Goal: Transaction & Acquisition: Purchase product/service

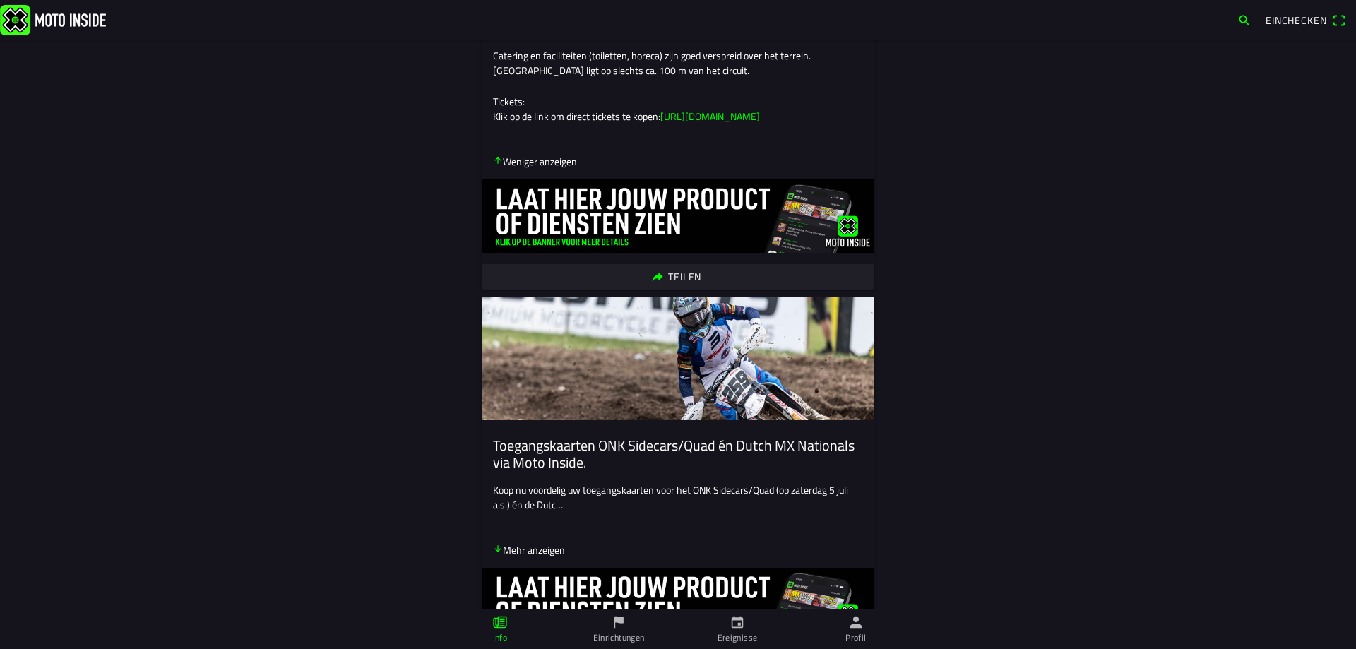
scroll to position [565, 0]
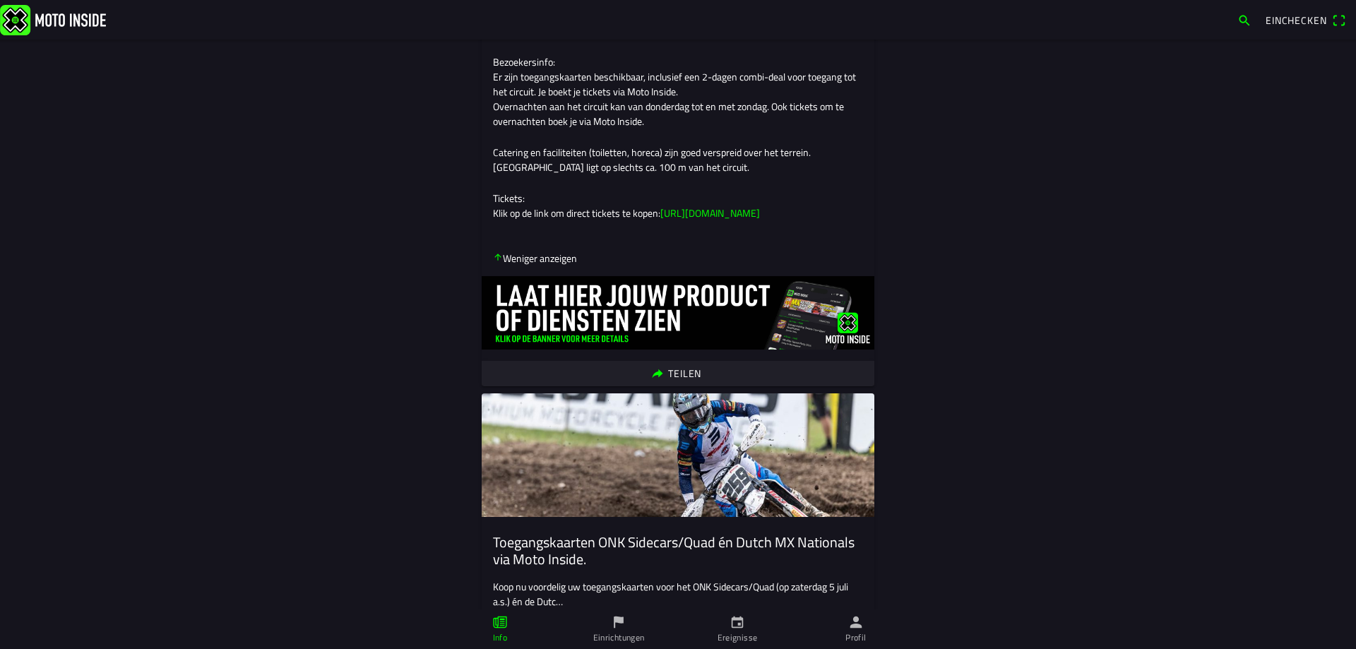
click at [760, 220] on link "https://app.motoinside.app/events/6749" at bounding box center [710, 213] width 100 height 15
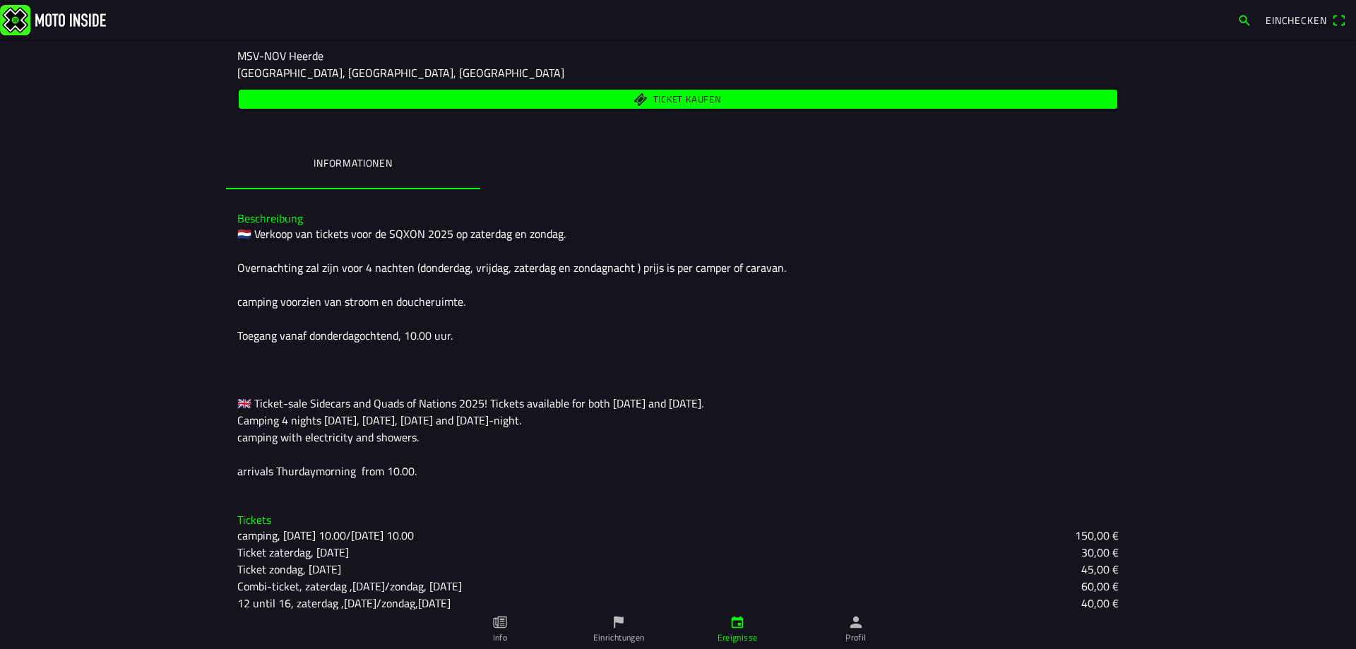
scroll to position [93, 0]
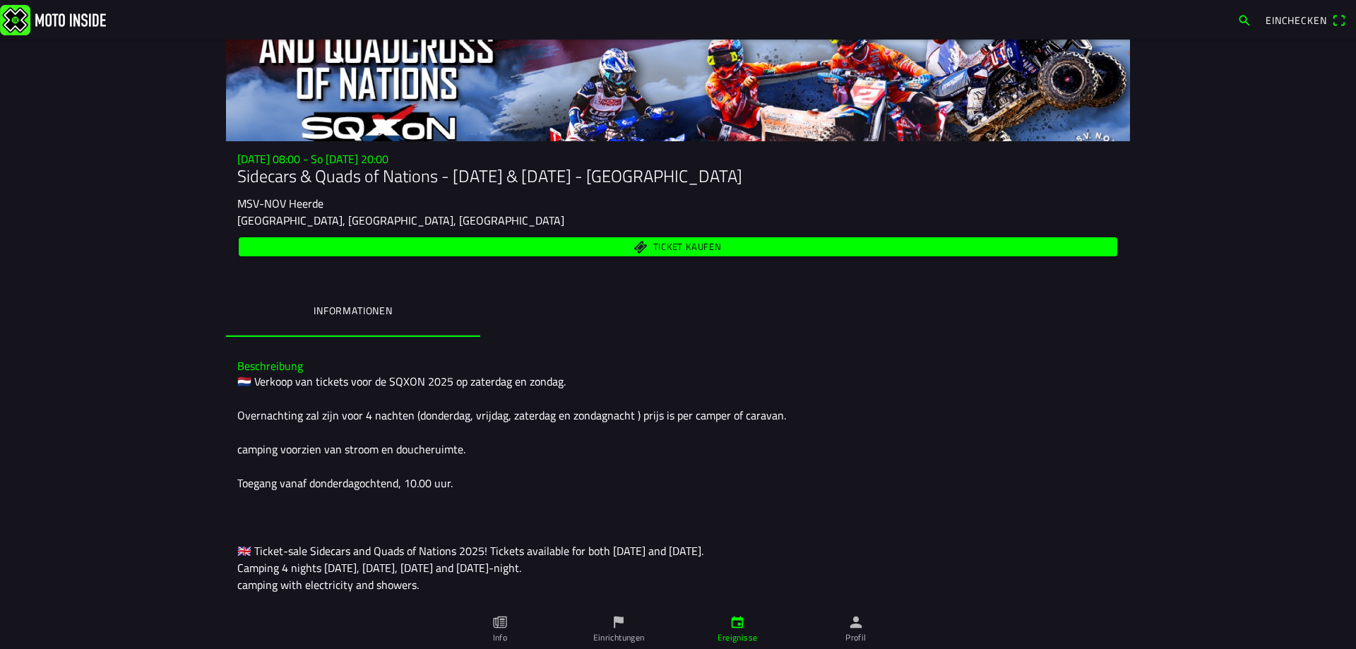
click at [612, 240] on span "Ticket kaufen" at bounding box center [678, 246] width 862 height 19
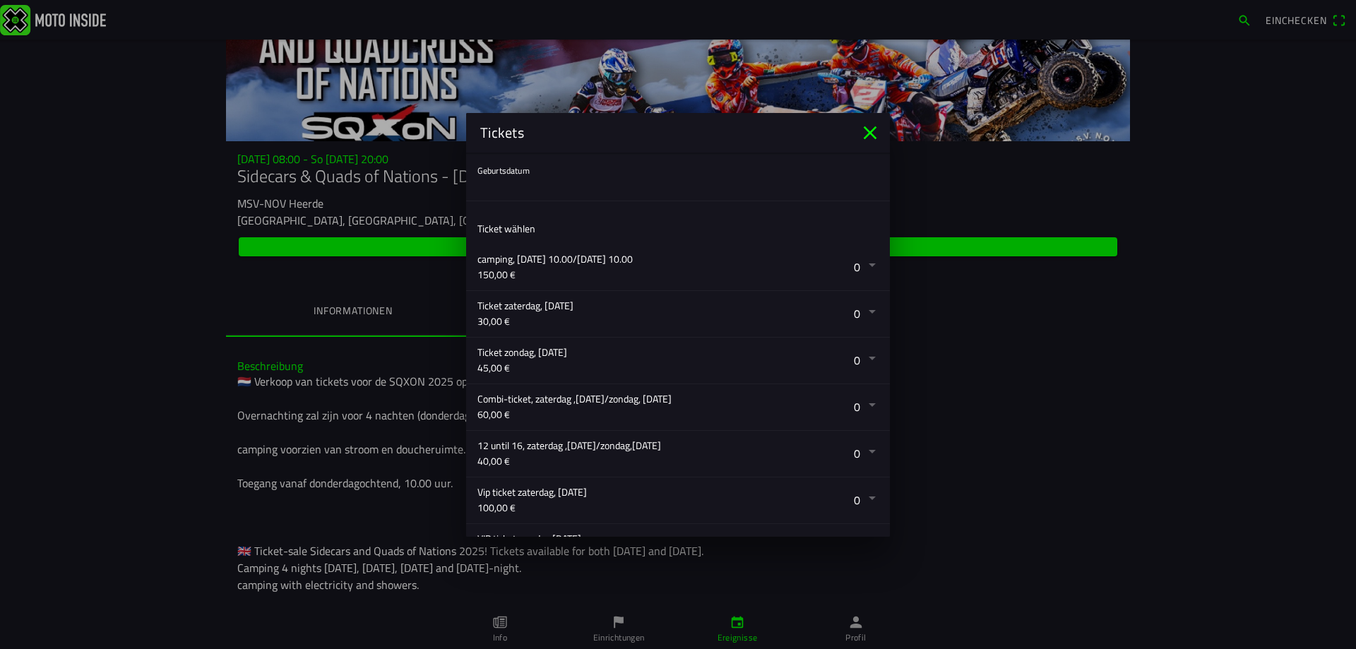
scroll to position [71, 0]
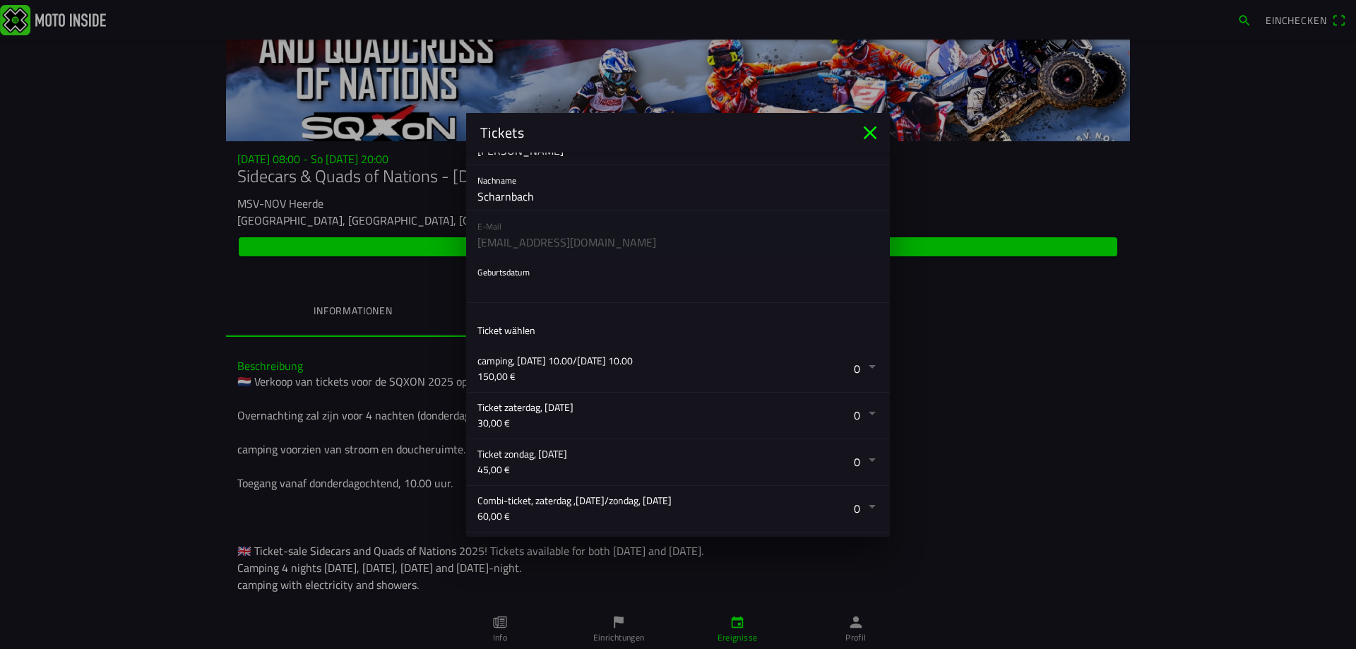
click at [501, 299] on button "button" at bounding box center [683, 279] width 412 height 45
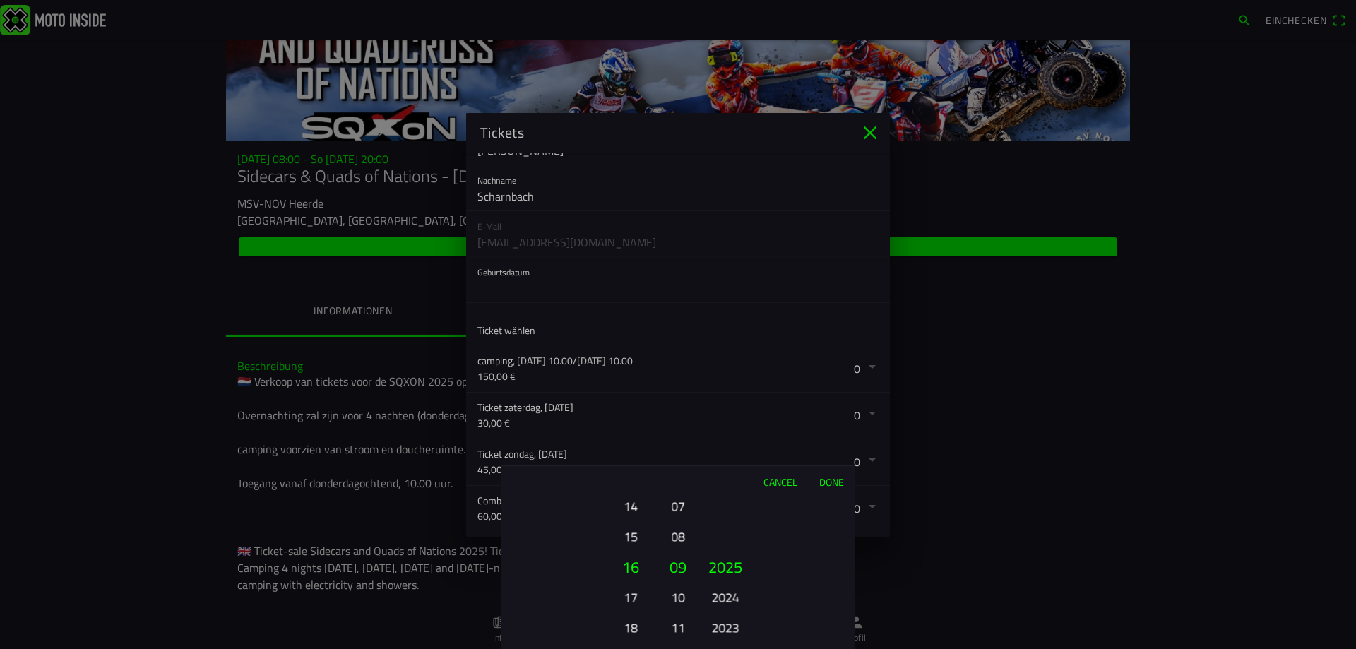
click at [627, 532] on button "15" at bounding box center [630, 536] width 39 height 25
click at [631, 633] on button "17" at bounding box center [630, 627] width 39 height 25
click at [631, 631] on button "19" at bounding box center [630, 627] width 39 height 25
click at [631, 631] on button "21" at bounding box center [630, 627] width 39 height 25
click at [631, 631] on button "23" at bounding box center [630, 627] width 39 height 25
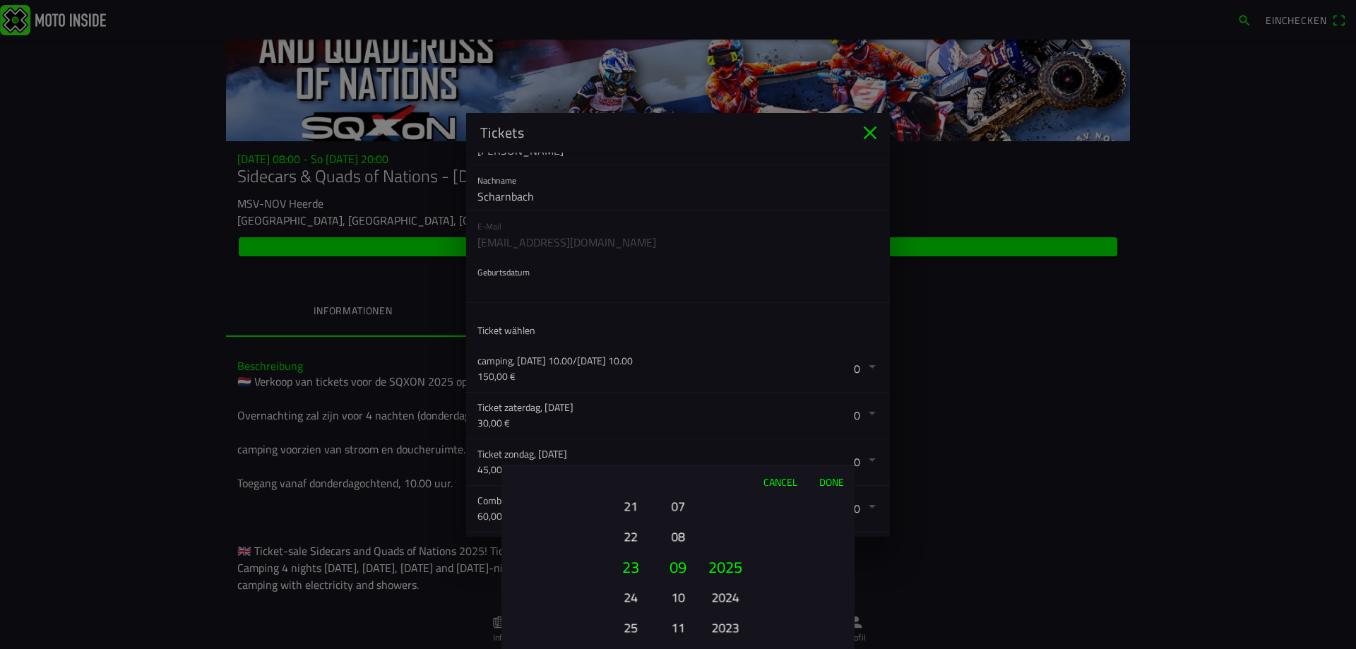
click at [631, 631] on button "25" at bounding box center [630, 627] width 39 height 25
click at [624, 596] on button "26" at bounding box center [630, 597] width 39 height 25
click at [677, 632] on button "11" at bounding box center [678, 627] width 20 height 25
click at [729, 630] on button "2023" at bounding box center [724, 627] width 39 height 25
click at [729, 630] on button "2021" at bounding box center [724, 627] width 39 height 25
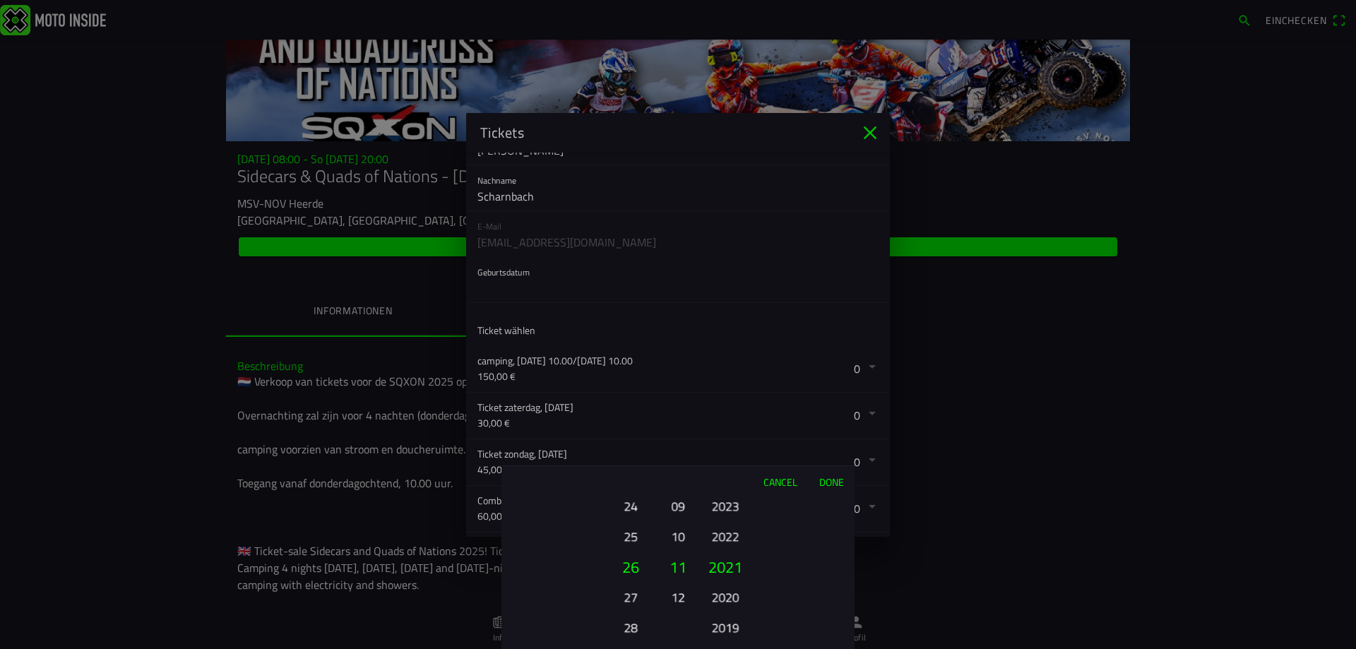
click at [729, 630] on button "2019" at bounding box center [724, 627] width 39 height 25
click at [729, 630] on button "2017" at bounding box center [724, 627] width 39 height 25
click at [729, 630] on button "2015" at bounding box center [724, 627] width 39 height 25
click at [729, 630] on button "2013" at bounding box center [724, 627] width 39 height 25
click at [729, 630] on button "2011" at bounding box center [724, 627] width 39 height 25
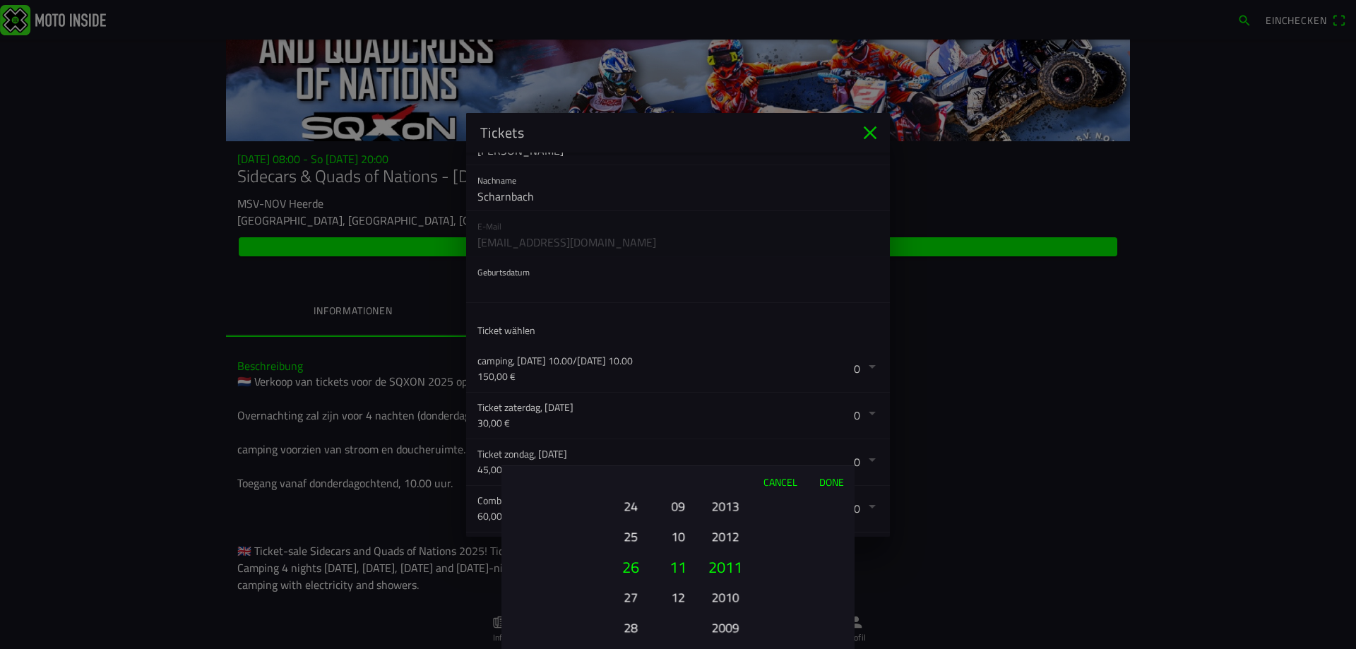
click at [729, 630] on button "2009" at bounding box center [724, 627] width 39 height 25
click at [729, 630] on button "2007" at bounding box center [724, 627] width 39 height 25
click at [729, 630] on button "2005" at bounding box center [724, 627] width 39 height 25
click at [729, 630] on button "2003" at bounding box center [724, 627] width 39 height 25
click at [729, 630] on button "2001" at bounding box center [724, 627] width 39 height 25
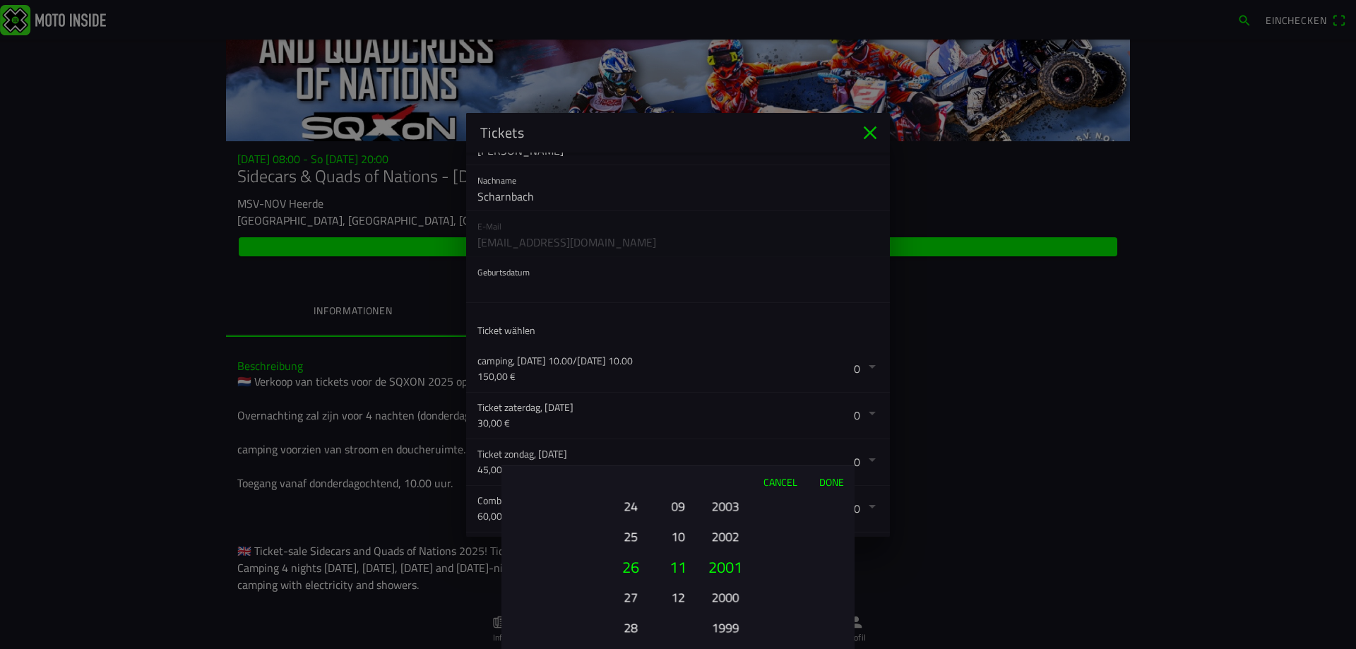
click at [729, 630] on button "1999" at bounding box center [724, 627] width 39 height 25
click at [729, 630] on button "1997" at bounding box center [724, 627] width 39 height 25
click at [729, 630] on button "1995" at bounding box center [724, 627] width 39 height 25
click at [729, 630] on button "1993" at bounding box center [724, 627] width 39 height 25
click at [726, 589] on button "1992" at bounding box center [724, 597] width 39 height 25
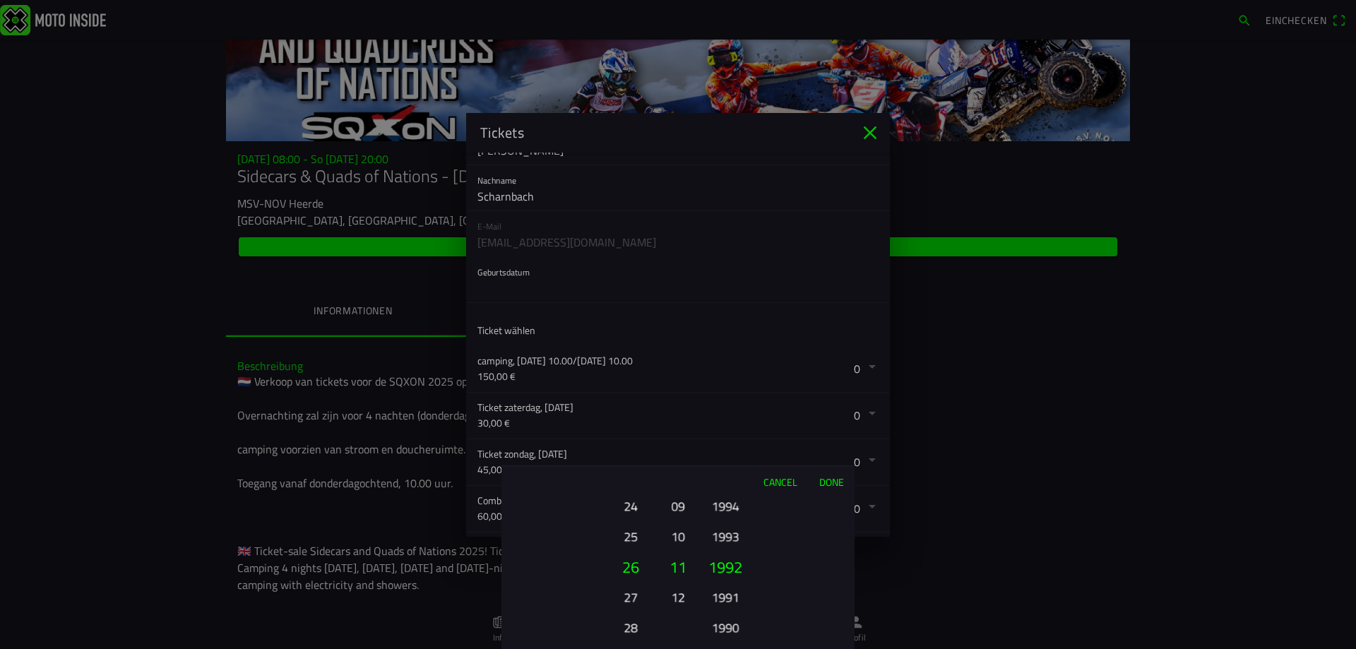
click at [823, 480] on button "Done" at bounding box center [831, 481] width 47 height 31
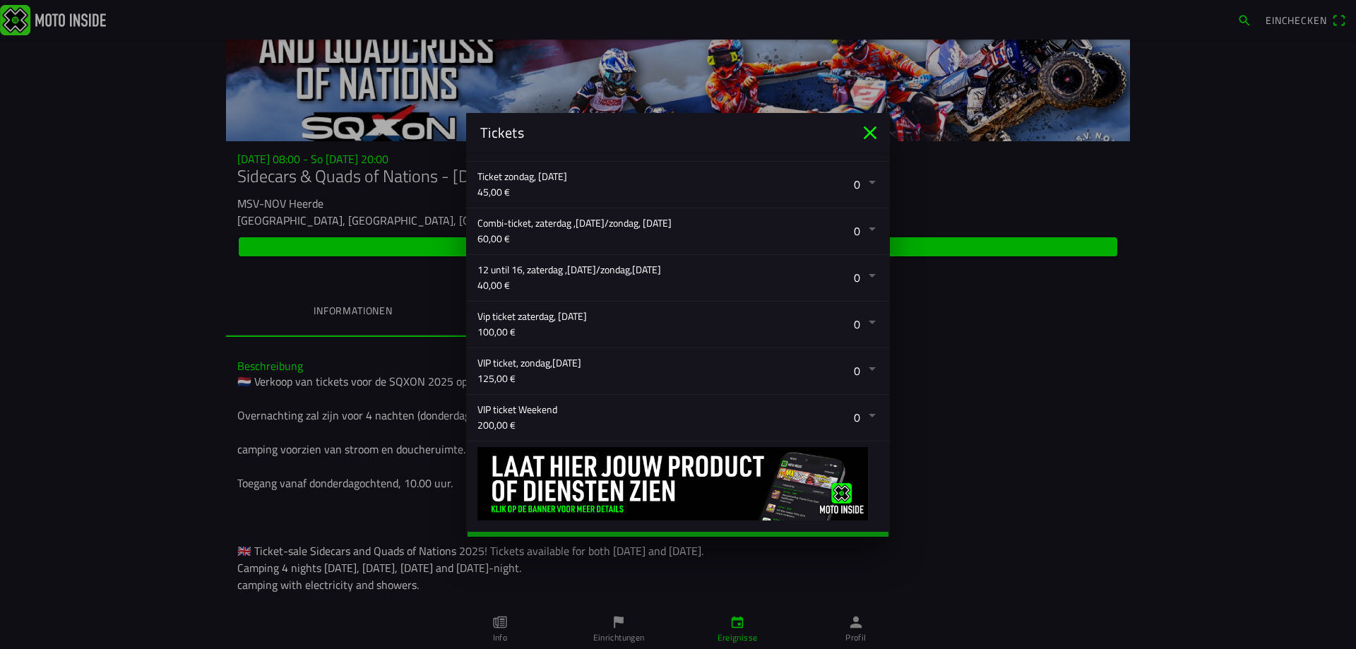
scroll to position [353, 0]
click at [862, 417] on button "button" at bounding box center [683, 416] width 412 height 46
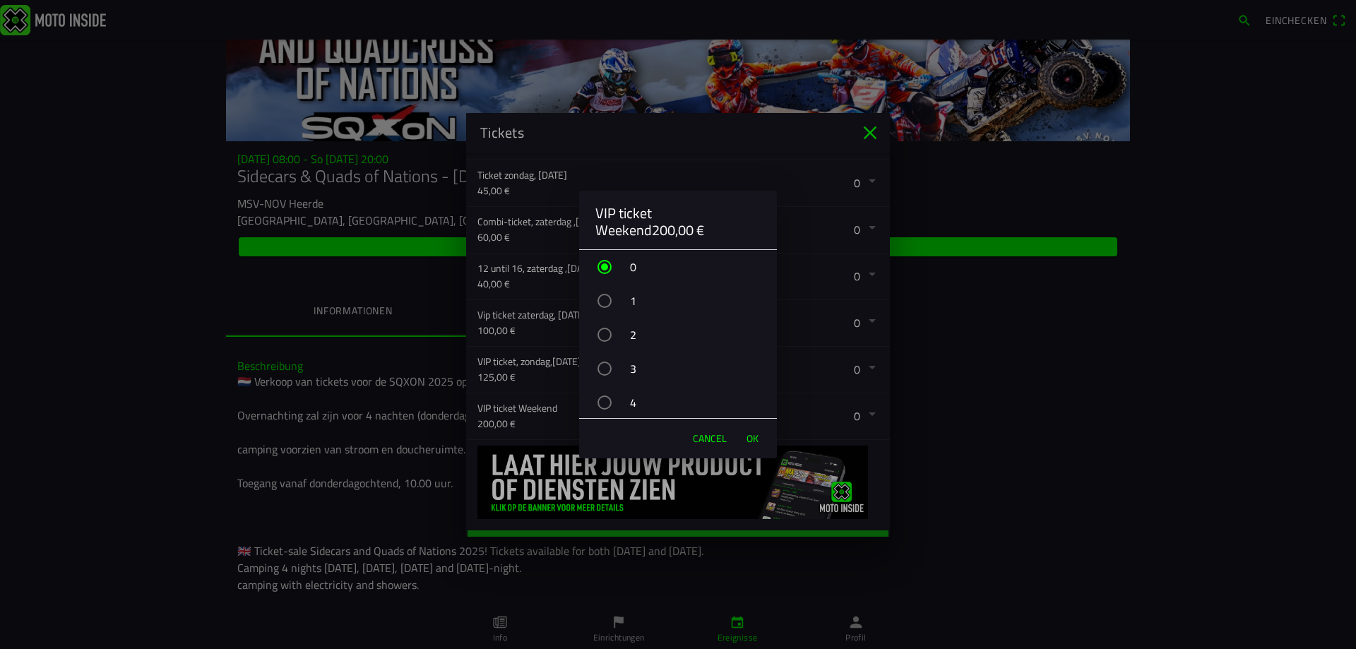
click at [605, 333] on div "button" at bounding box center [604, 335] width 14 height 14
click at [756, 443] on span "OK" at bounding box center [752, 438] width 12 height 14
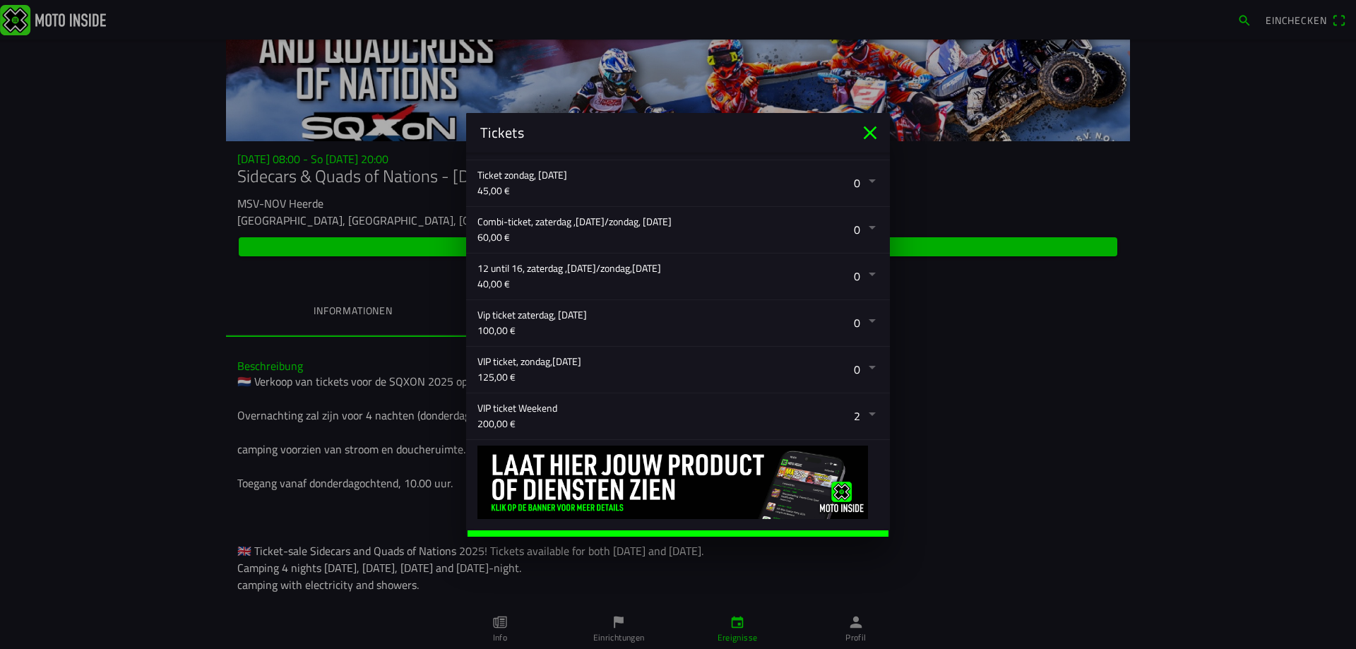
scroll to position [375, 0]
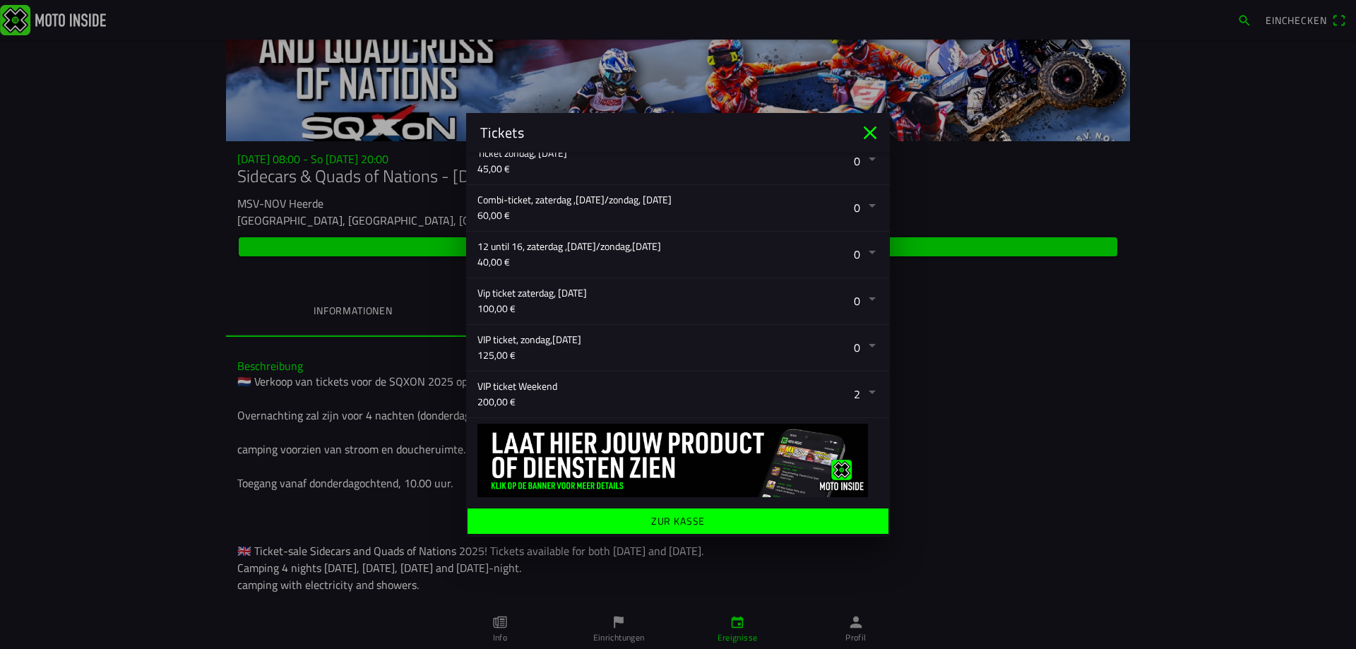
click at [695, 518] on ion-label "Zur Kasse" at bounding box center [678, 521] width 54 height 10
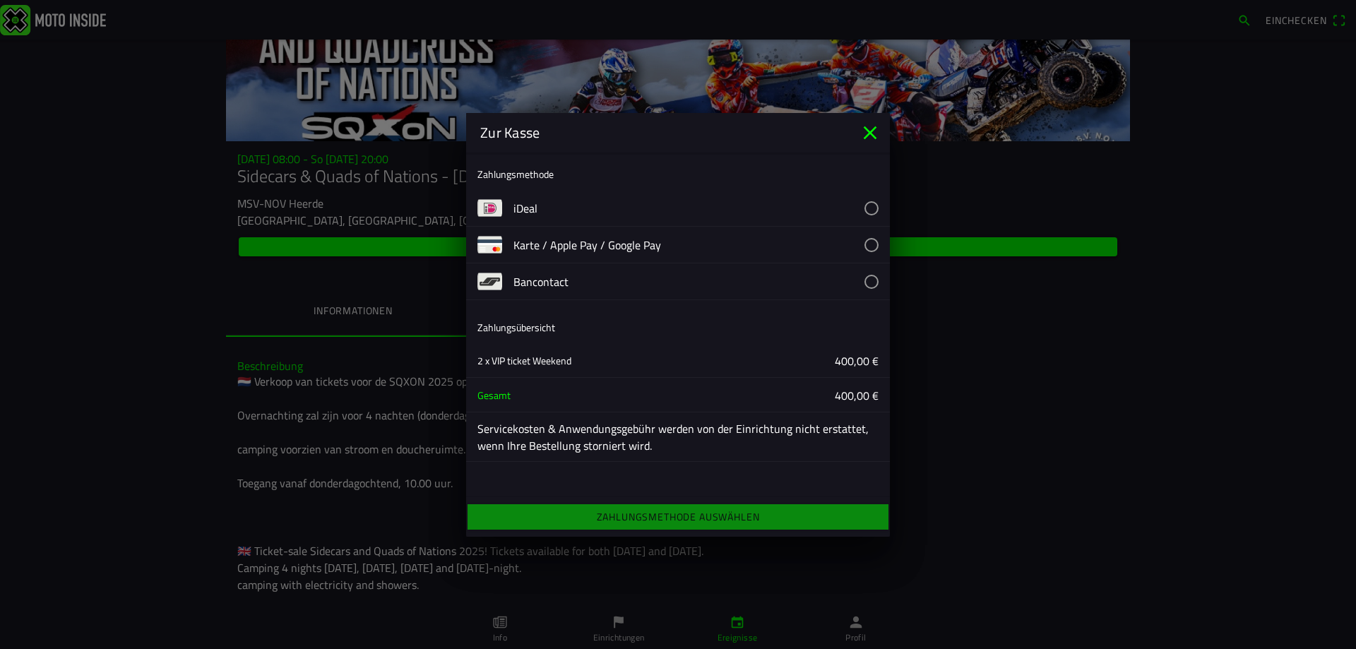
click at [542, 283] on button "button" at bounding box center [701, 281] width 376 height 36
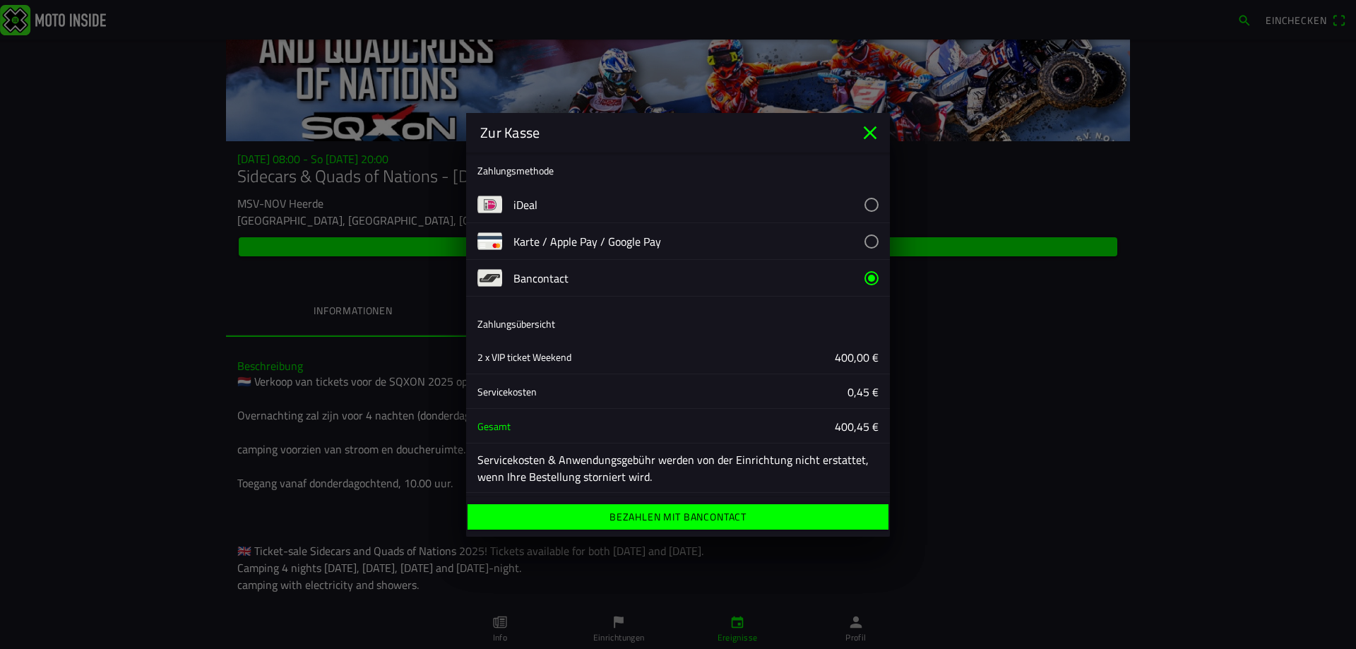
scroll to position [5, 0]
click at [685, 521] on ion-label "Bezahlen mit Bancontact" at bounding box center [677, 517] width 137 height 10
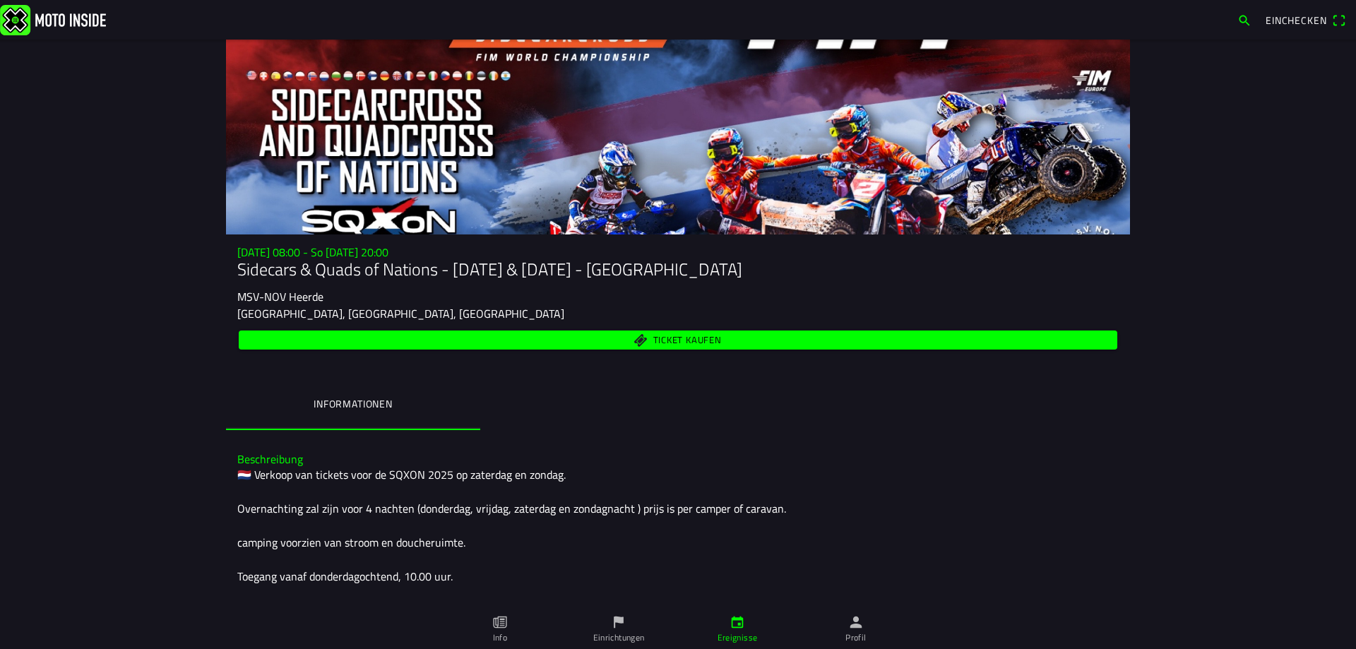
click at [660, 340] on span "Ticket kaufen" at bounding box center [687, 339] width 69 height 9
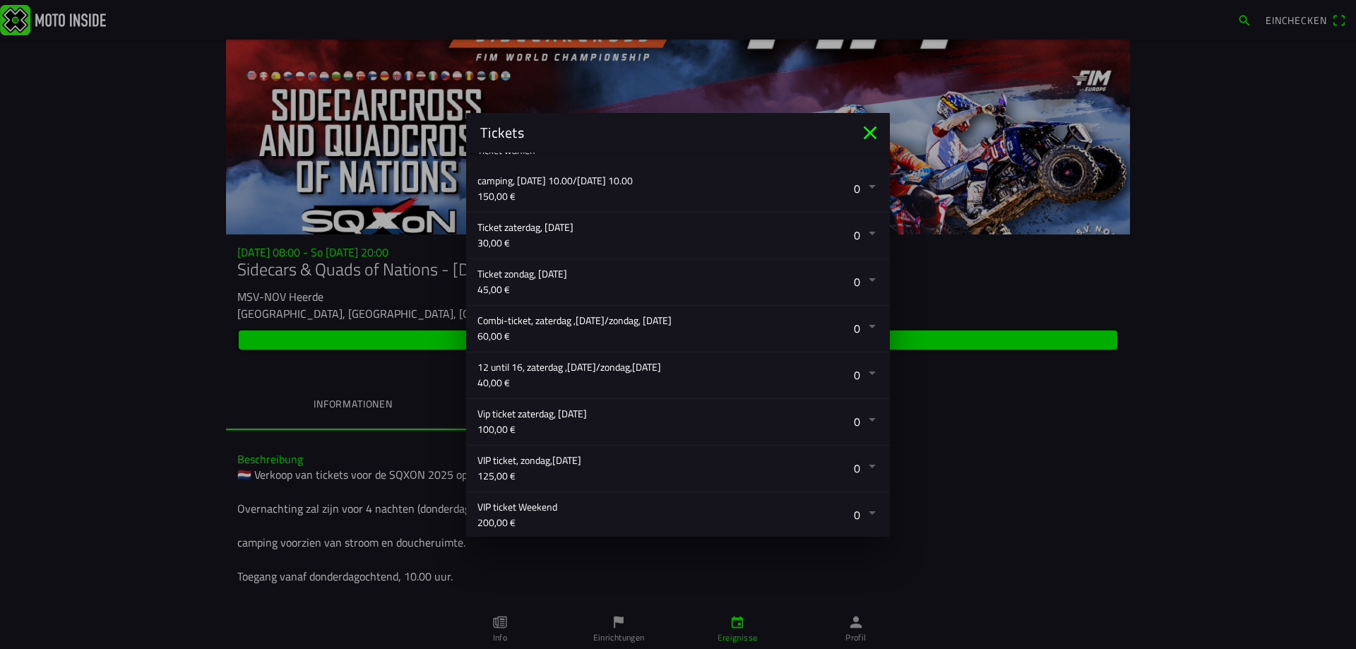
scroll to position [375, 0]
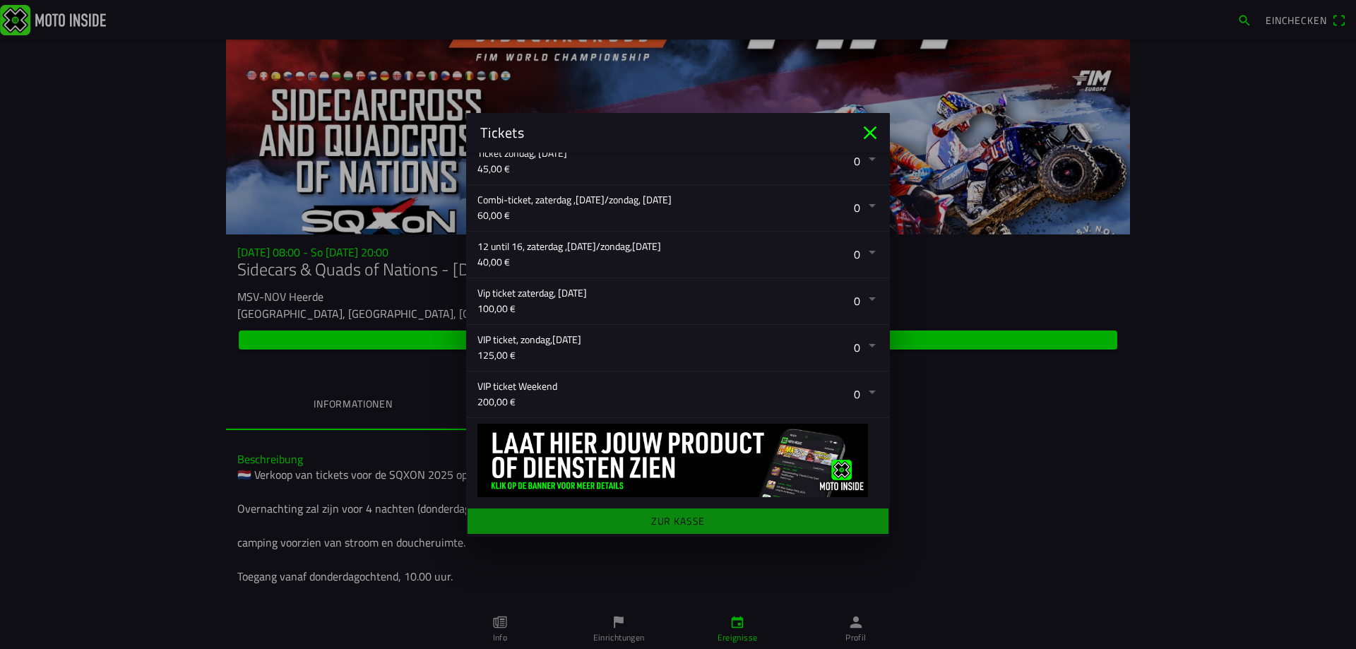
click at [859, 393] on button "button" at bounding box center [683, 394] width 412 height 46
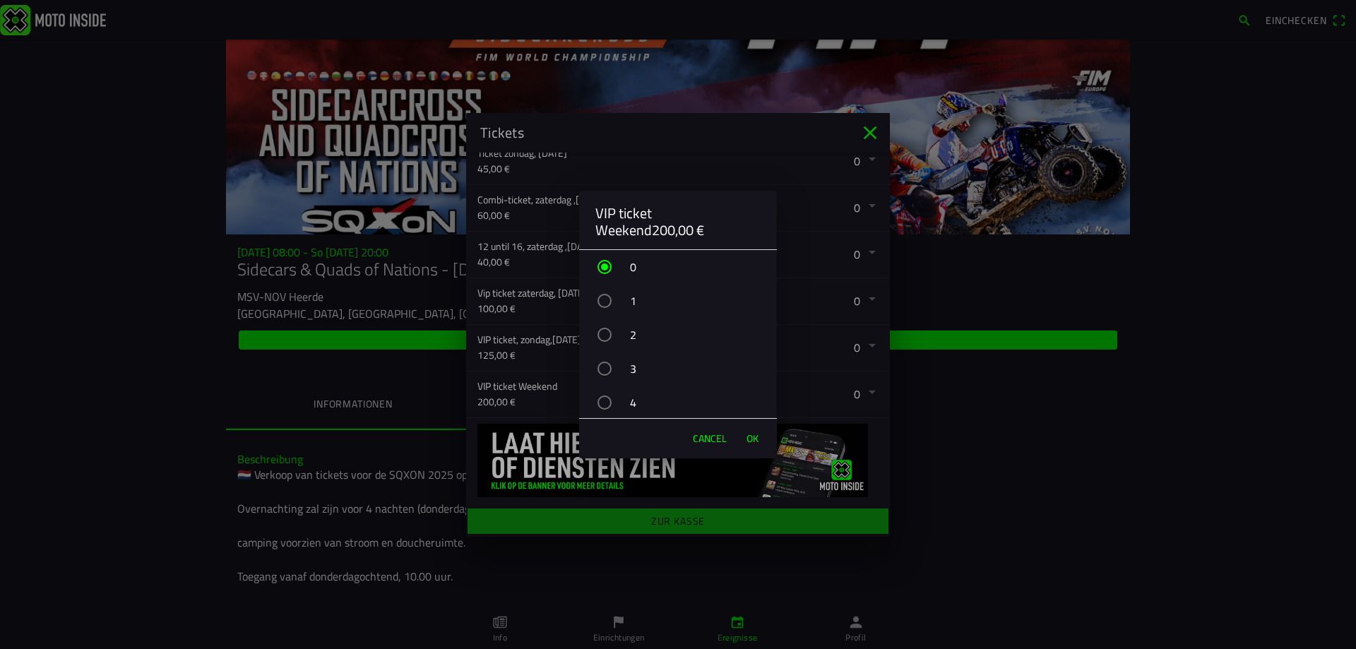
click at [605, 338] on div "button" at bounding box center [604, 335] width 14 height 14
click at [746, 434] on span "OK" at bounding box center [752, 438] width 12 height 14
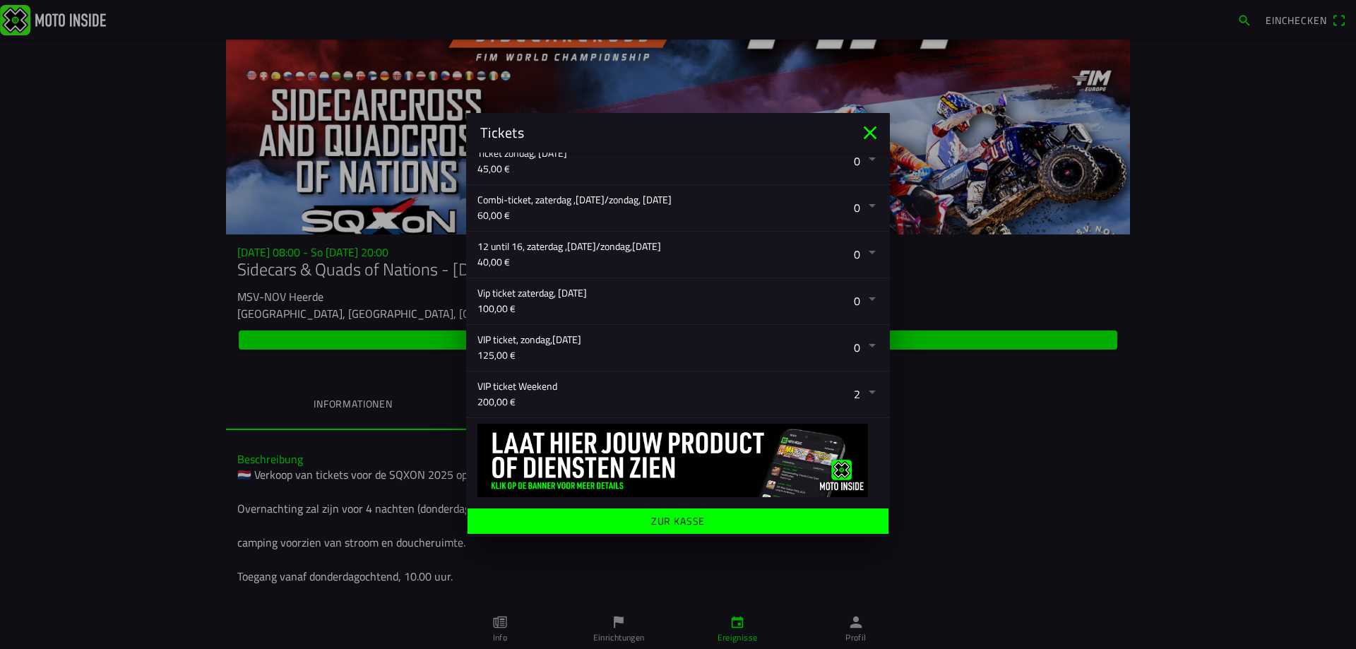
click at [709, 525] on span "Zur Kasse" at bounding box center [677, 520] width 399 height 25
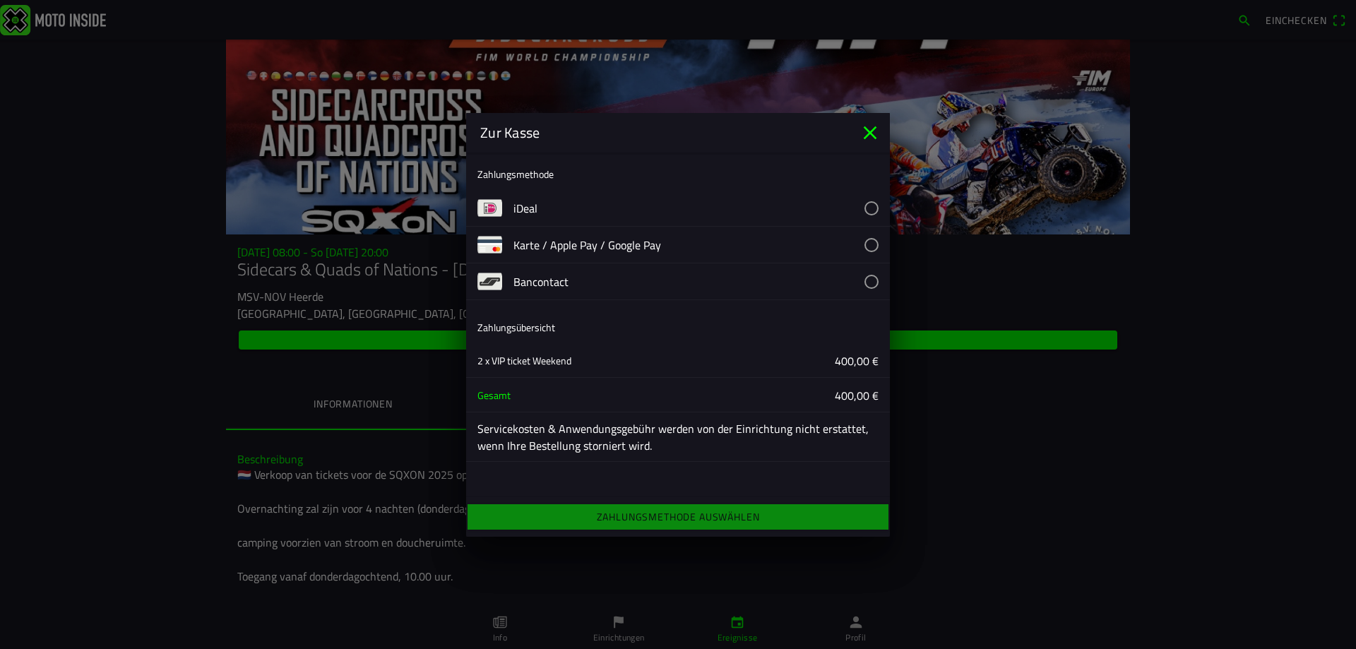
click at [655, 246] on button "button" at bounding box center [701, 245] width 376 height 36
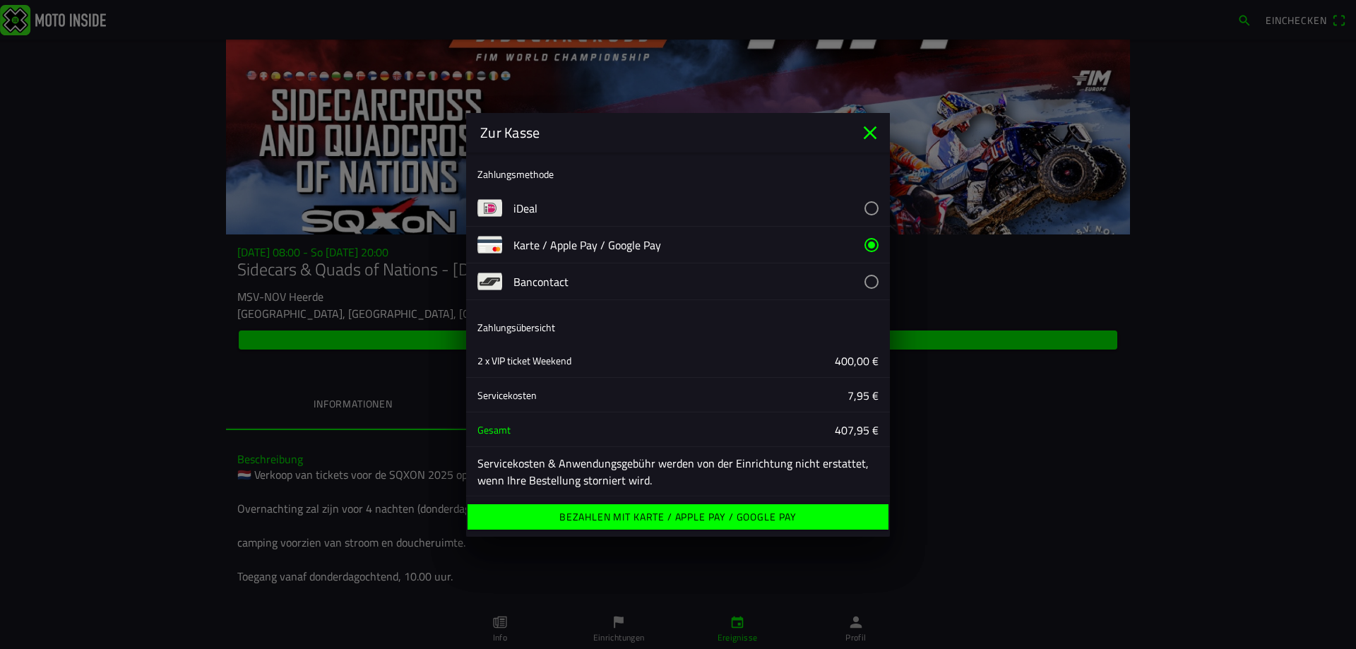
scroll to position [5, 0]
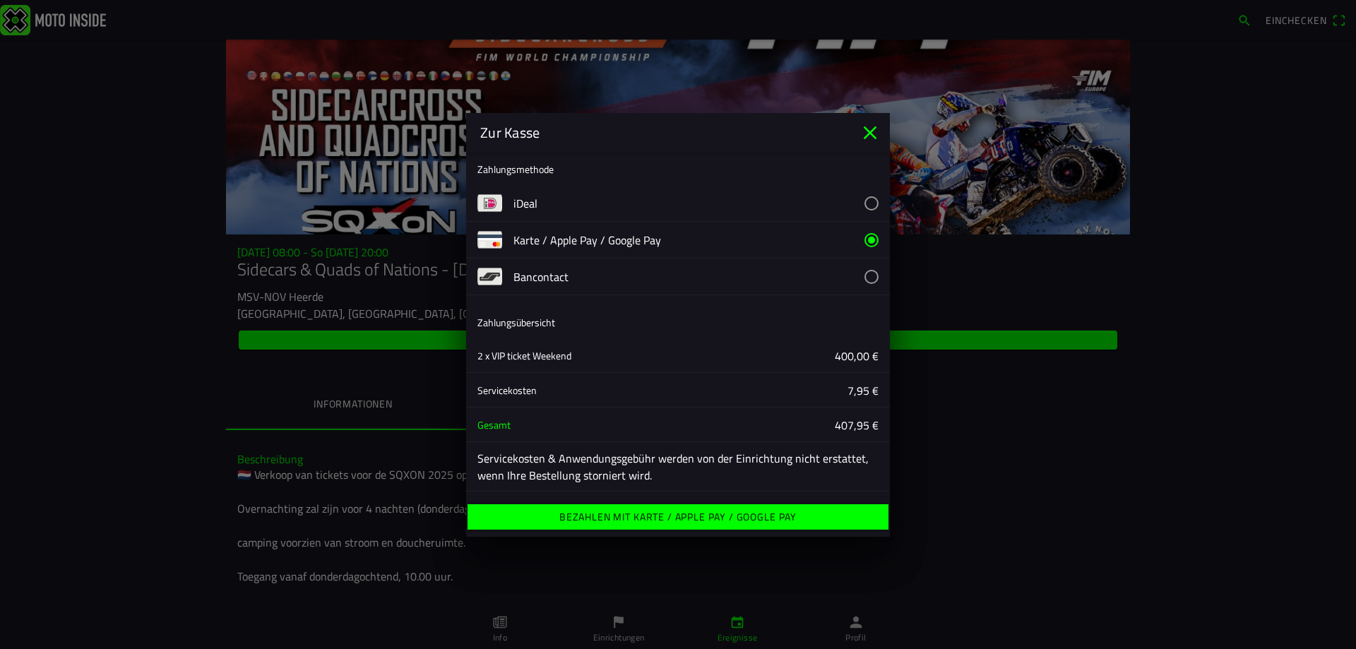
click at [661, 513] on ion-label "Bezahlen mit Karte / Apple Pay / Google Pay" at bounding box center [677, 517] width 237 height 10
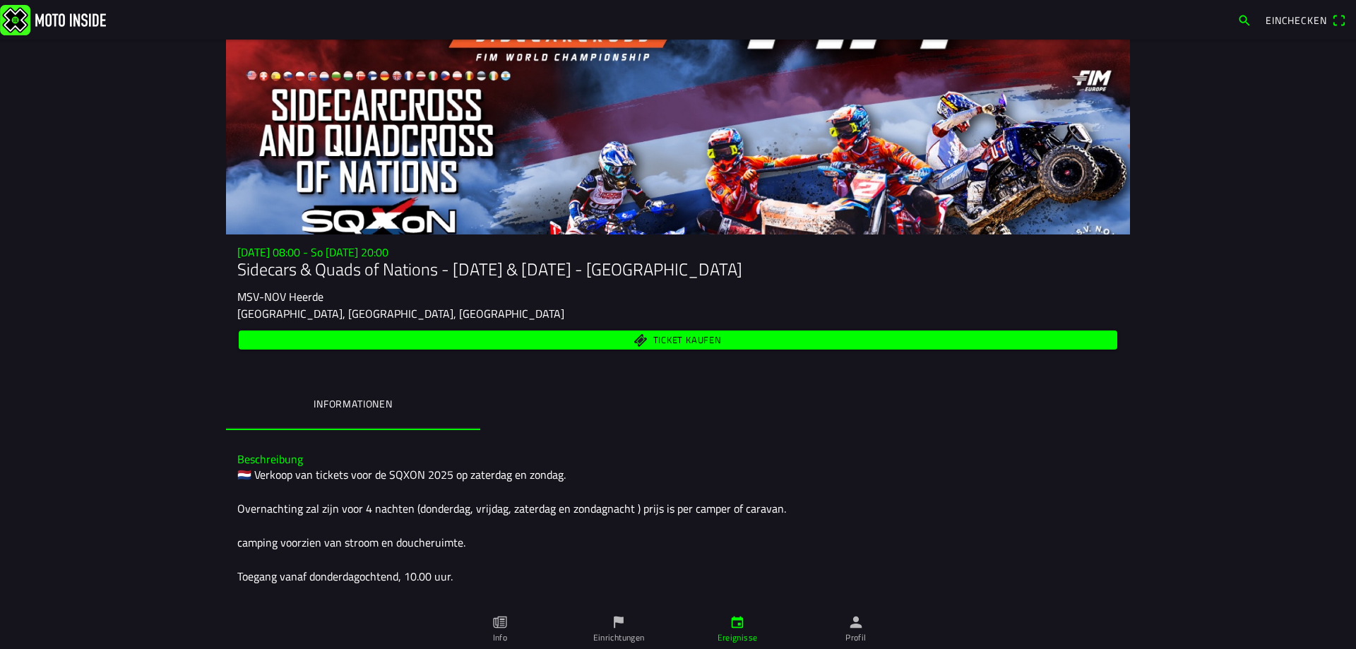
click at [549, 345] on span "Ticket kaufen" at bounding box center [678, 340] width 862 height 19
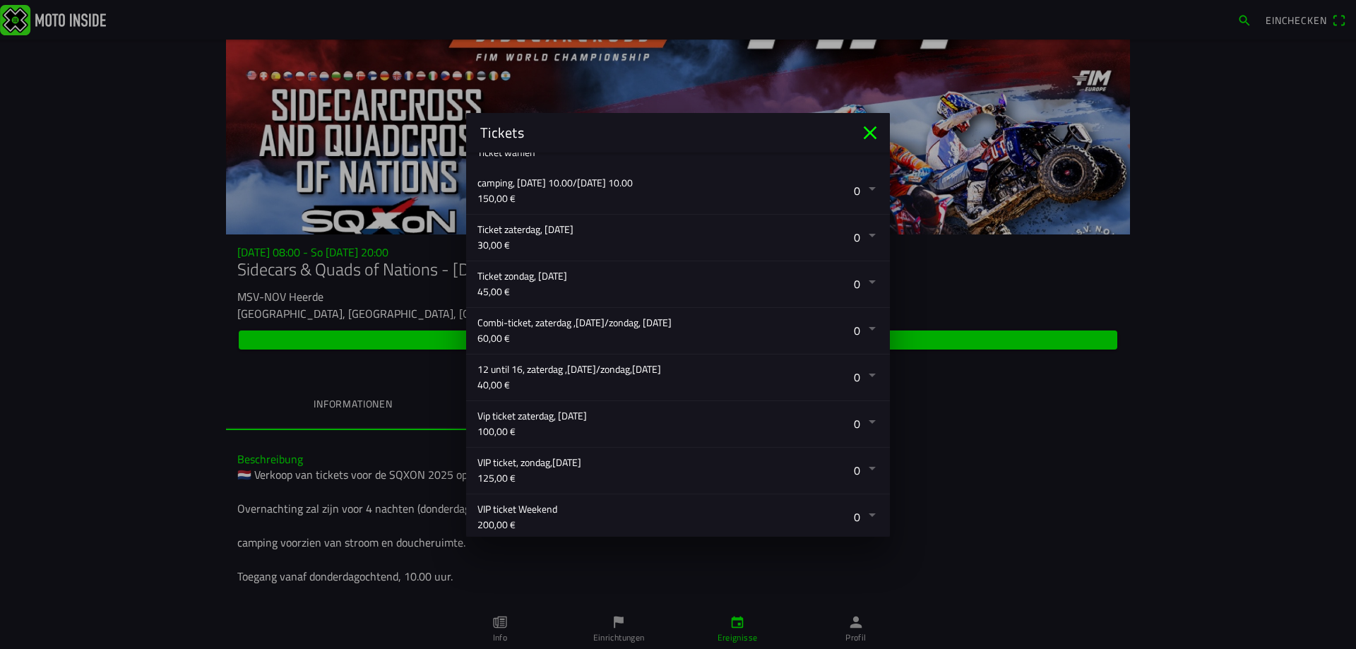
scroll to position [375, 0]
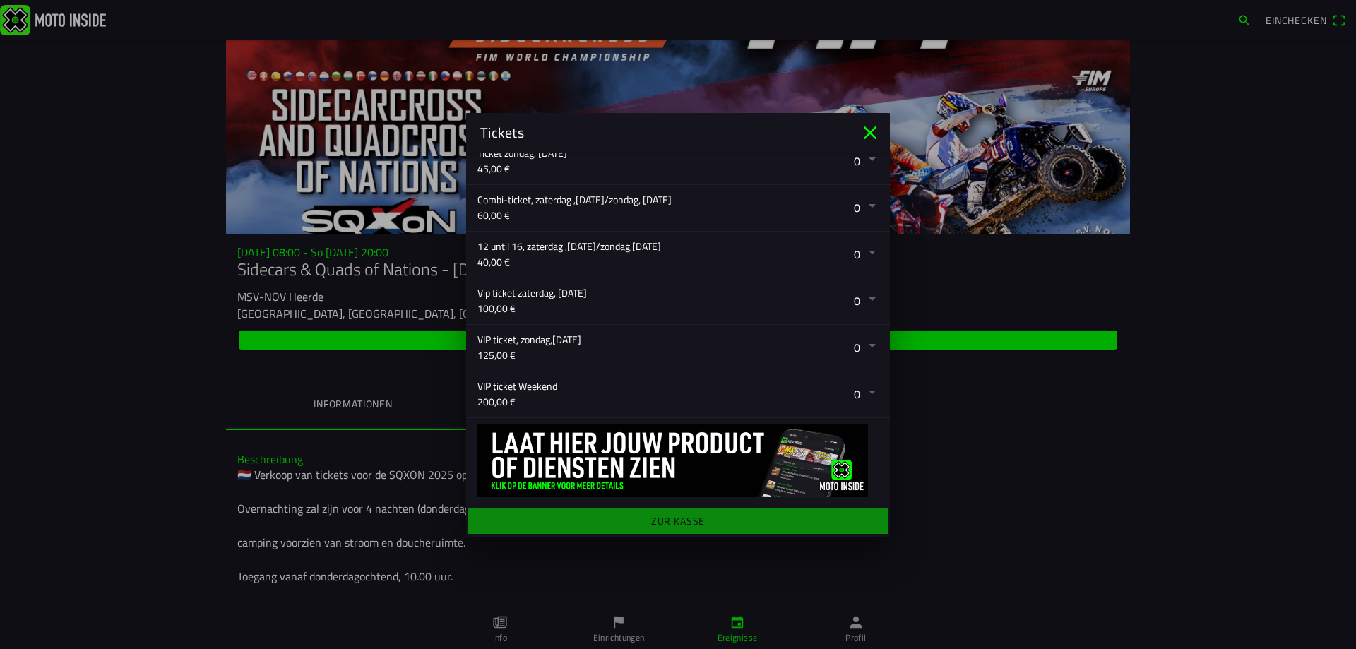
click at [859, 392] on button "button" at bounding box center [683, 394] width 412 height 46
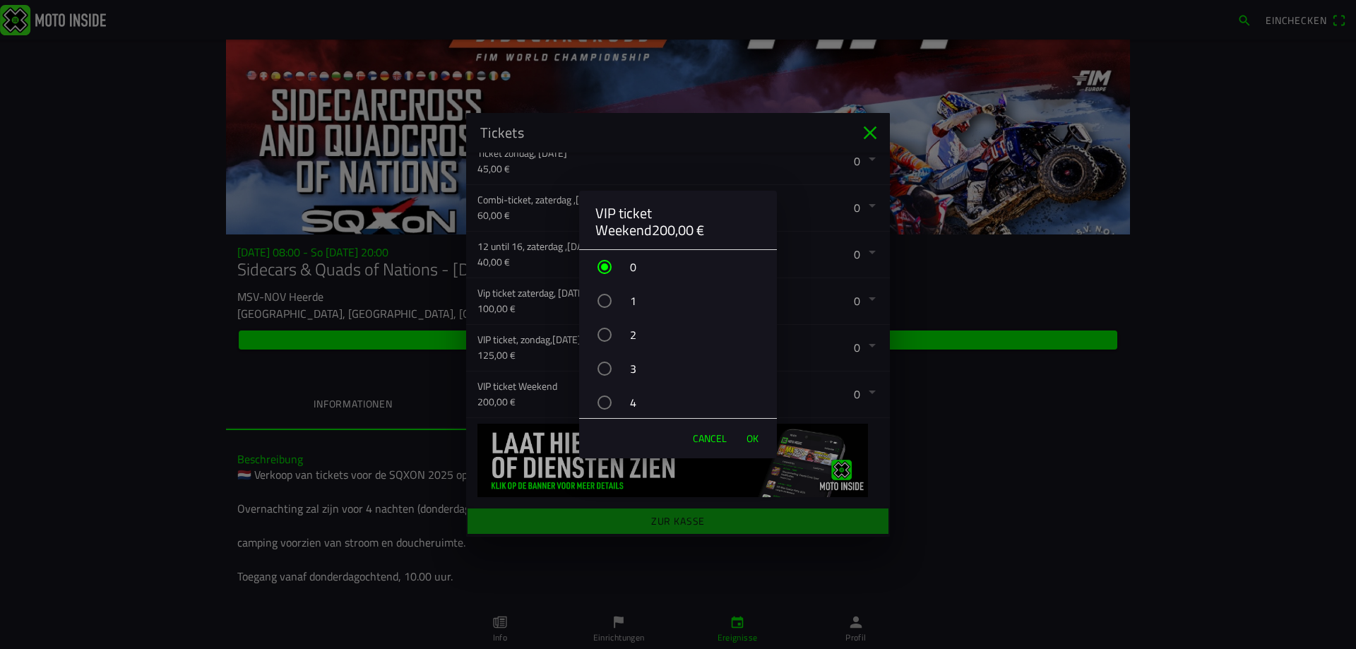
click at [604, 333] on div "button" at bounding box center [604, 335] width 14 height 14
click at [758, 437] on button "OK" at bounding box center [752, 438] width 26 height 28
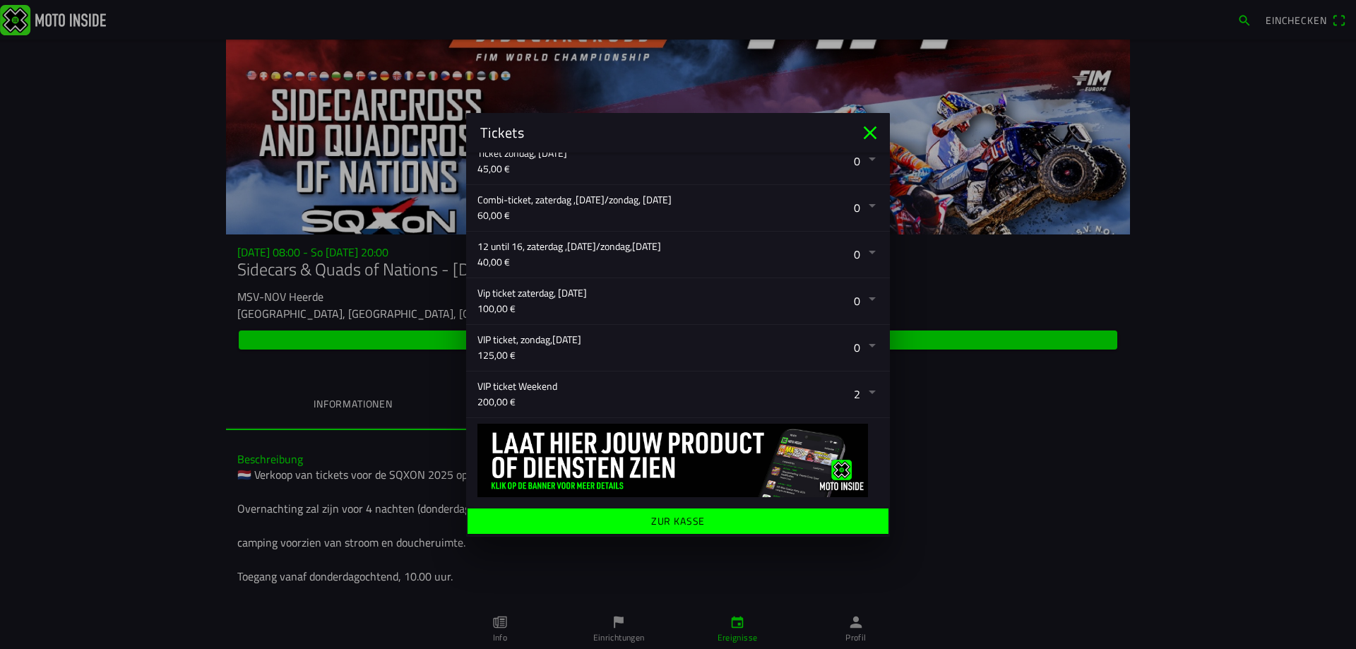
click at [685, 521] on ion-label "Zur Kasse" at bounding box center [678, 521] width 54 height 10
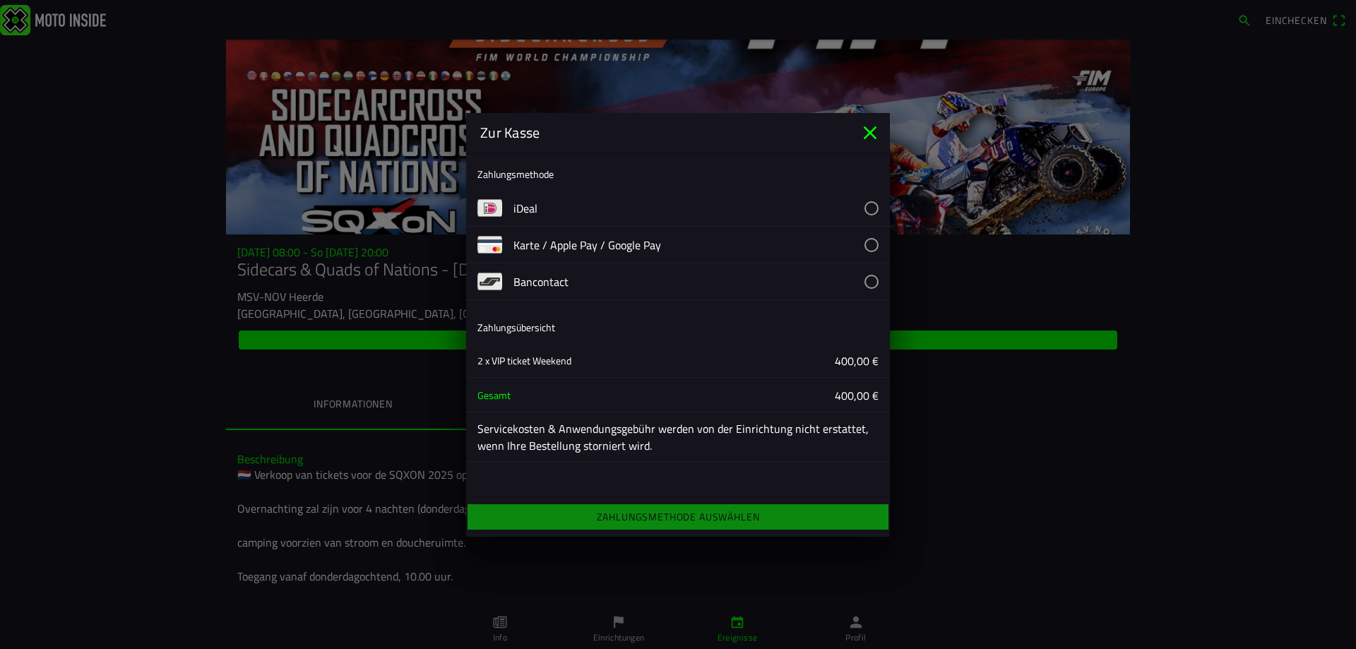
click at [529, 208] on button "button" at bounding box center [701, 208] width 376 height 36
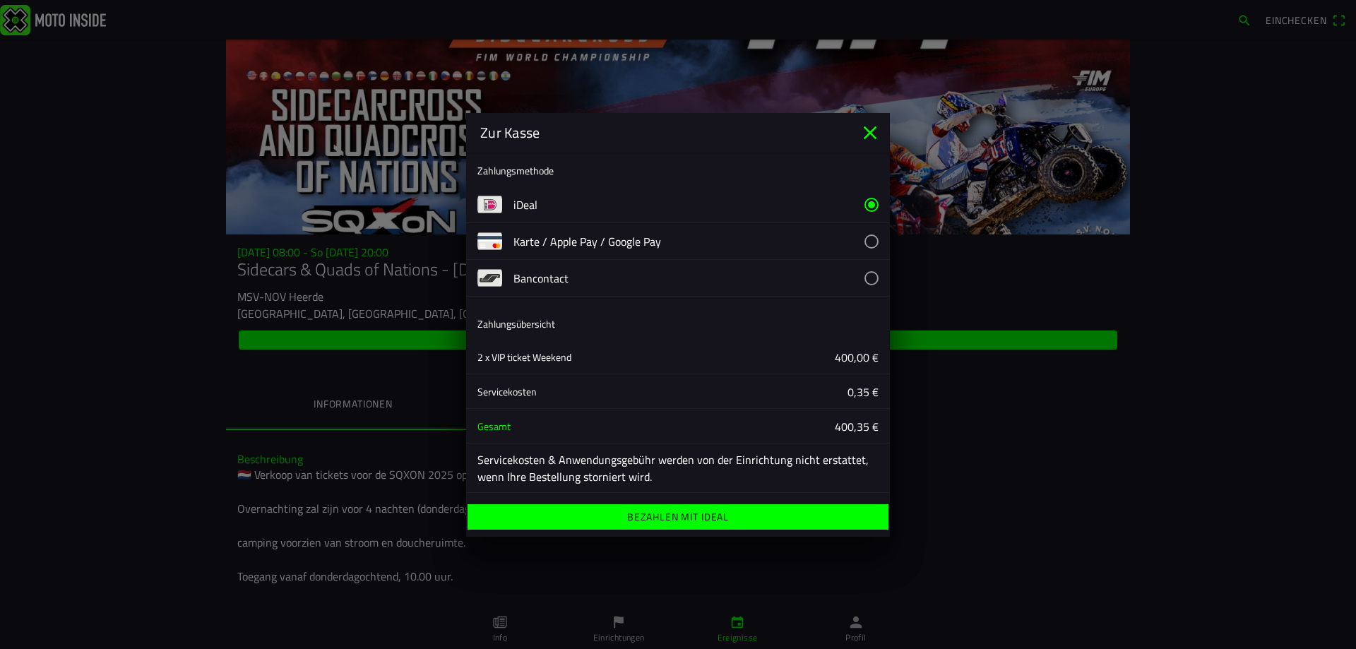
scroll to position [5, 0]
click at [667, 512] on ion-label "Bezahlen mit iDeal" at bounding box center [678, 517] width 102 height 10
